Goal: Task Accomplishment & Management: Manage account settings

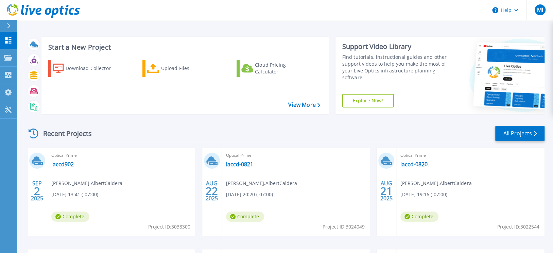
click at [82, 214] on span "Complete" at bounding box center [70, 216] width 38 height 10
click at [70, 163] on link "laccd902" at bounding box center [62, 164] width 22 height 7
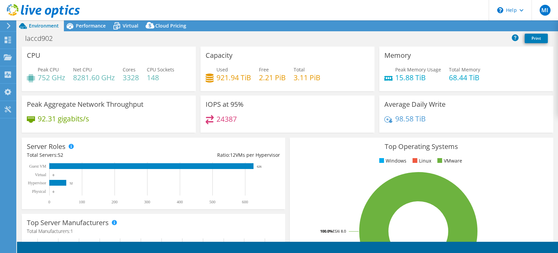
select select "USD"
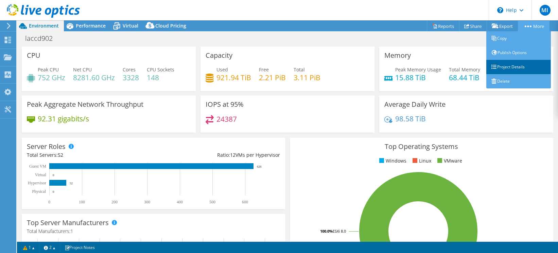
click at [514, 66] on link "Project Details" at bounding box center [518, 67] width 65 height 14
